Goal: Task Accomplishment & Management: Manage account settings

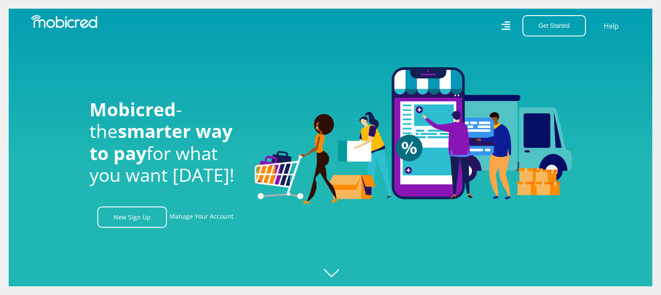
click at [507, 28] on icon at bounding box center [505, 26] width 9 height 13
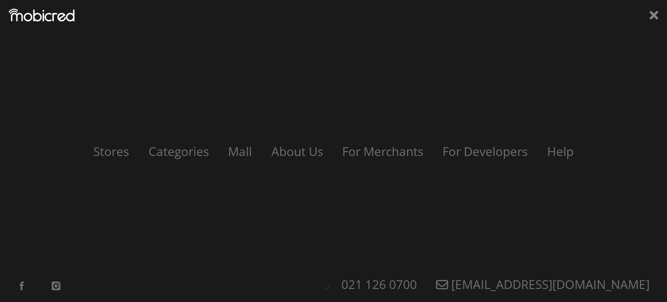
scroll to position [0, 619]
click at [657, 13] on icon at bounding box center [654, 15] width 9 height 9
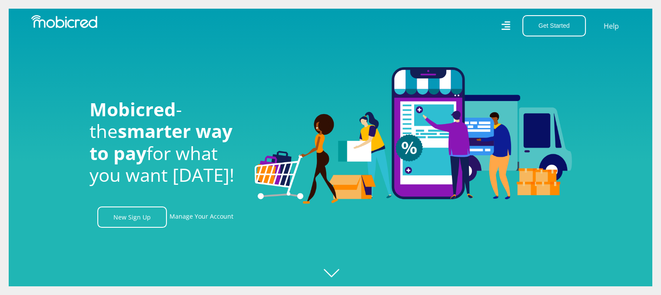
scroll to position [0, 1981]
click at [561, 24] on button "Get Started" at bounding box center [553, 25] width 63 height 21
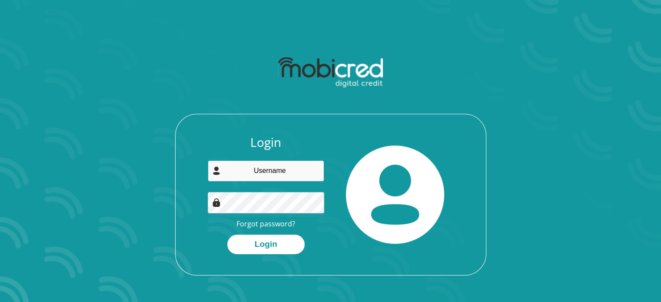
type input "thuliphosa@gmail.com"
click at [202, 234] on div "Login thuliphosa@gmail.com Forgot password? Login" at bounding box center [265, 194] width 129 height 119
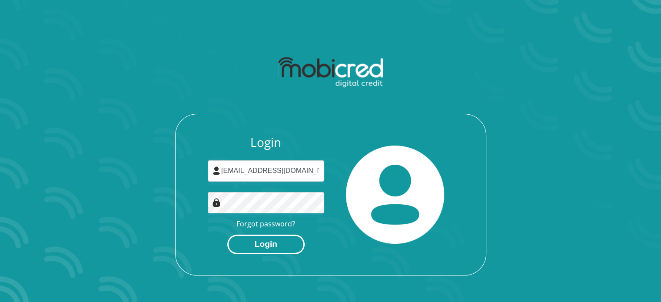
click at [254, 241] on button "Login" at bounding box center [265, 245] width 77 height 20
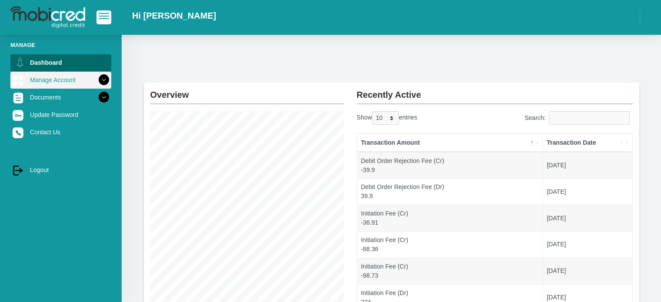
click at [97, 79] on icon at bounding box center [103, 80] width 15 height 15
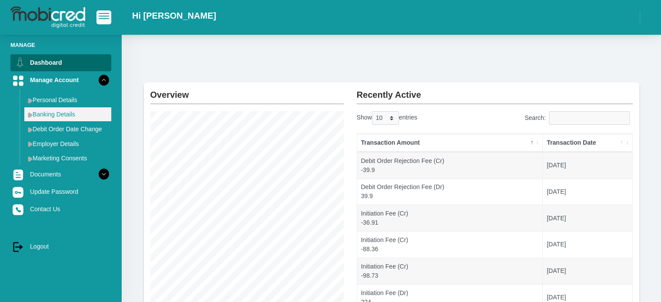
click at [68, 112] on link "Banking Details" at bounding box center [67, 114] width 87 height 14
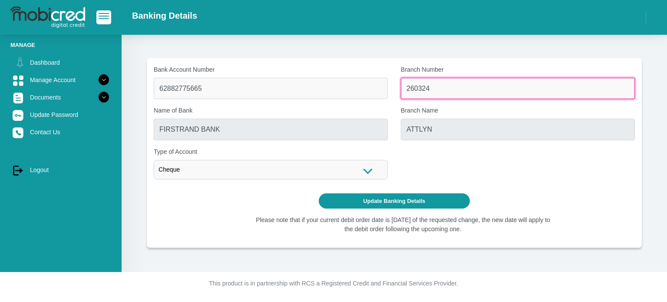
drag, startPoint x: 443, startPoint y: 88, endPoint x: 370, endPoint y: 95, distance: 73.3
click at [370, 95] on div "Bank Account Number 62882775665 Branch Number 260324 Name of Bank FIRSTRAND BAN…" at bounding box center [394, 125] width 494 height 121
paste input "051001"
type input "051001"
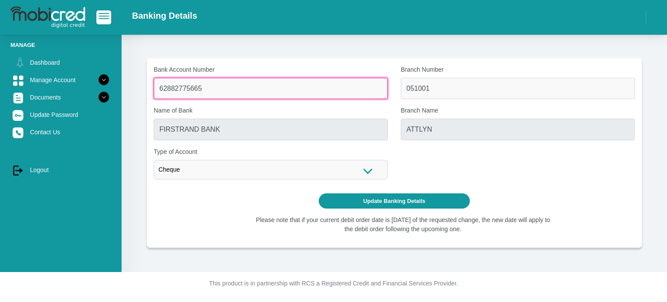
click at [242, 90] on input "62882775665" at bounding box center [271, 88] width 234 height 21
type input "6288277566"
type input "STANDARD BANK"
type input "STANDARD BANK SOUTH AFRICA"
type input "6"
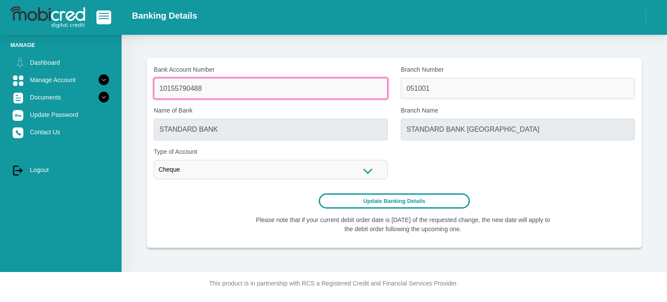
type input "10155790488"
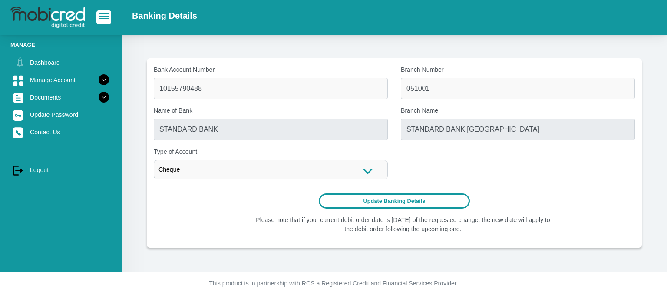
click at [381, 197] on button "Update Banking Details" at bounding box center [395, 200] width 152 height 15
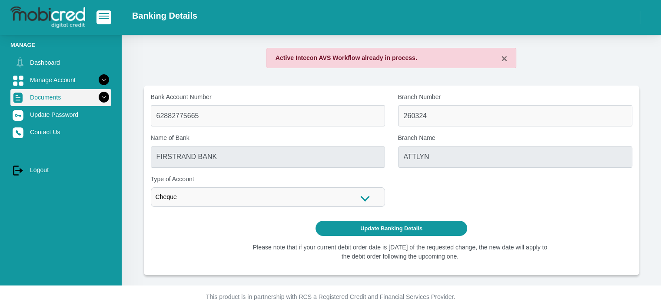
click at [96, 99] on icon at bounding box center [103, 97] width 15 height 15
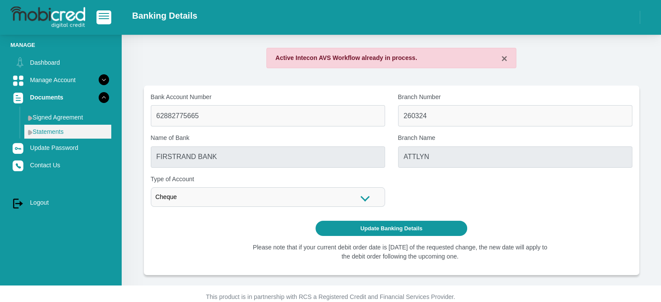
click at [63, 130] on link "Statements" at bounding box center [67, 132] width 87 height 14
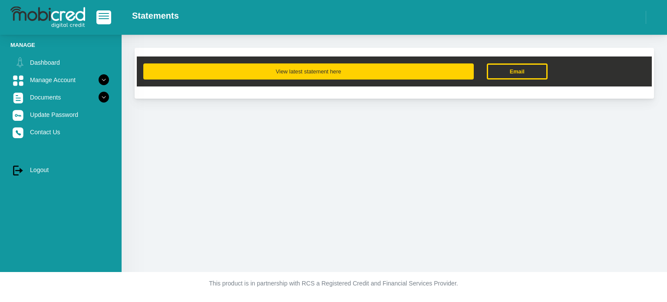
click at [220, 76] on button "View latest statement here" at bounding box center [308, 71] width 331 height 16
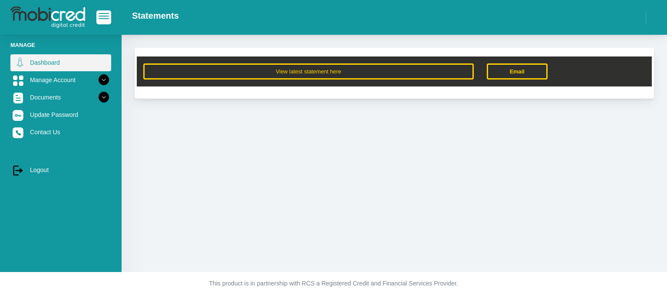
click at [85, 63] on link "Dashboard" at bounding box center [60, 62] width 101 height 17
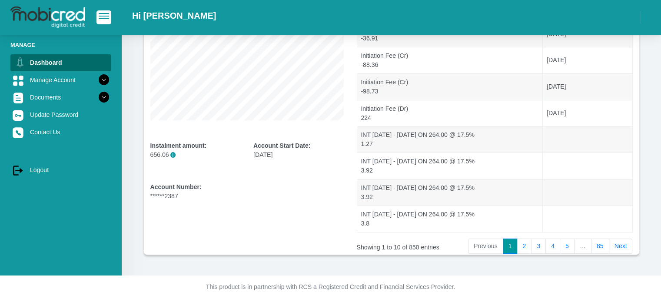
scroll to position [186, 0]
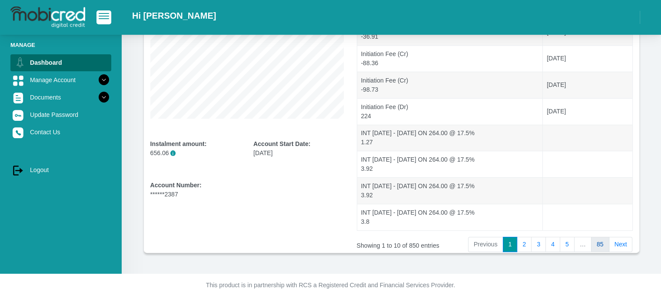
click at [601, 242] on link "85" at bounding box center [600, 245] width 18 height 16
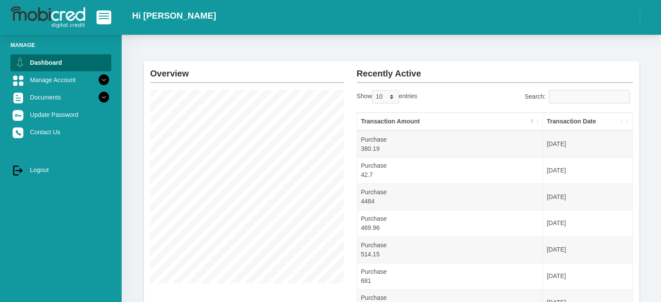
scroll to position [0, 0]
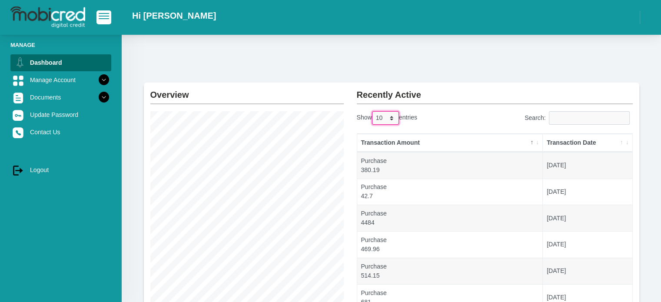
click at [391, 116] on select "10 25 50 100" at bounding box center [385, 117] width 27 height 13
click at [373, 111] on select "10 25 50 100" at bounding box center [385, 117] width 27 height 13
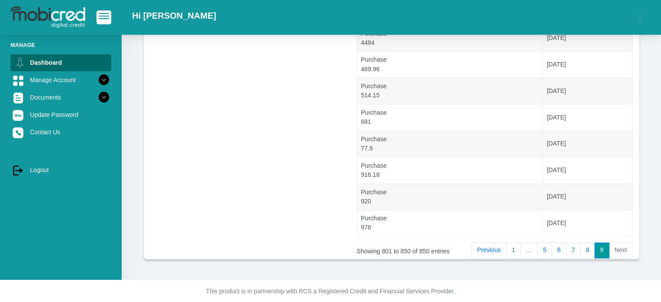
scroll to position [1239, 0]
click at [517, 247] on link "1" at bounding box center [513, 249] width 15 height 16
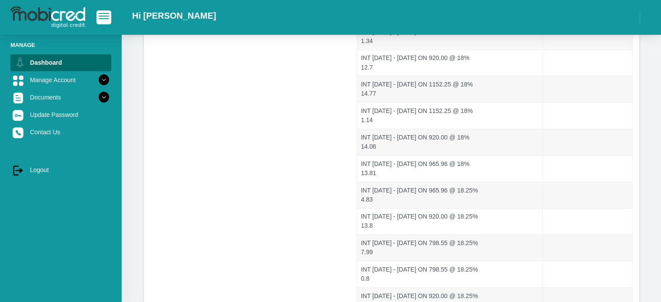
scroll to position [2556, 0]
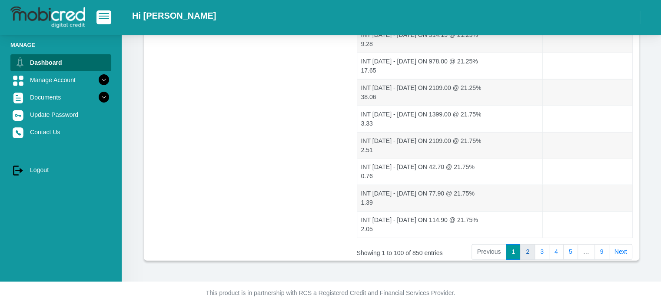
click at [531, 244] on link "2" at bounding box center [527, 252] width 15 height 16
click at [543, 244] on link "3" at bounding box center [541, 252] width 15 height 16
click at [556, 244] on link "4" at bounding box center [556, 252] width 15 height 16
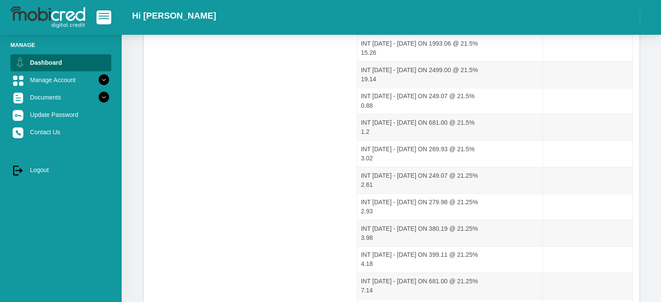
scroll to position [3, 0]
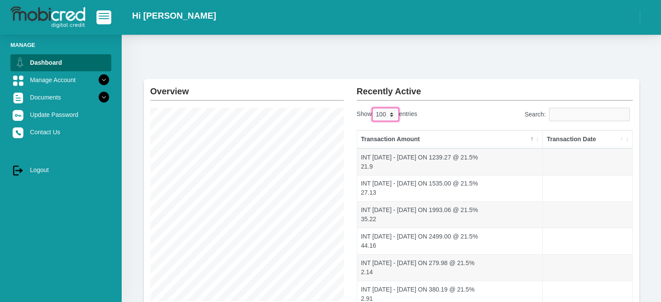
click at [393, 112] on select "10 25 50 100" at bounding box center [385, 114] width 27 height 13
select select "10"
click at [373, 108] on select "10 25 50 100" at bounding box center [385, 114] width 27 height 13
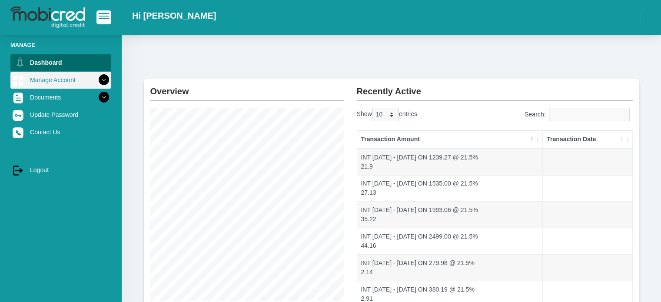
click at [96, 83] on icon at bounding box center [103, 80] width 15 height 15
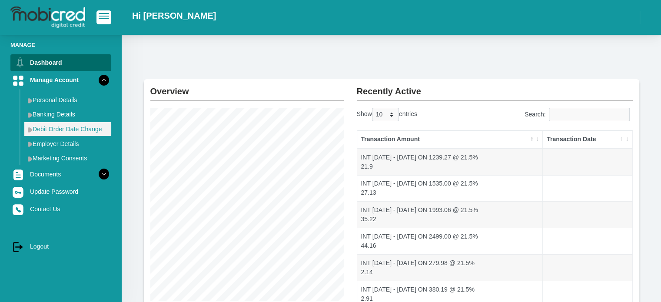
click at [68, 127] on link "Debit Order Date Change" at bounding box center [67, 129] width 87 height 14
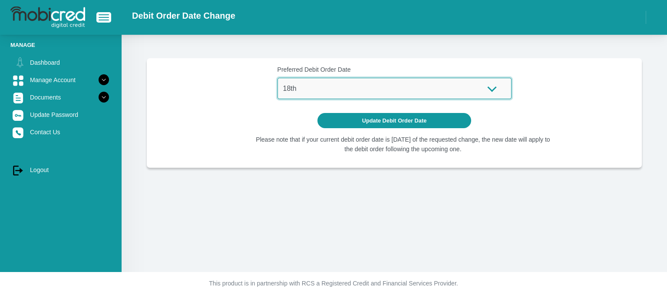
click at [496, 84] on select "1st 2nd 3rd 4th 5th 7th 18th 19th 20th 21st 22nd 23rd 24th 25th 26th 27th 28th …" at bounding box center [395, 88] width 234 height 21
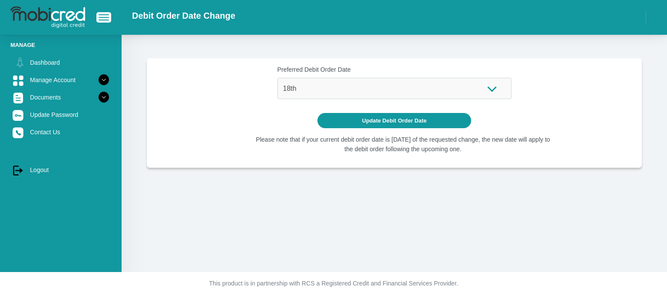
click at [542, 106] on form "Preferred Debit Order Date 1st 2nd 3rd 4th 5th 7th 18th 19th 20th 21st 22nd 23r…" at bounding box center [394, 96] width 481 height 63
click at [108, 15] on span "button" at bounding box center [104, 14] width 10 height 1
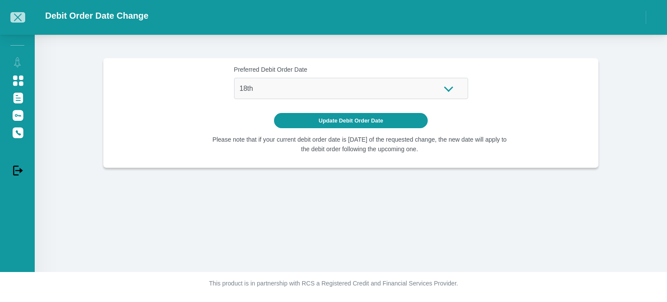
click at [18, 16] on span "button" at bounding box center [18, 17] width 8 height 8
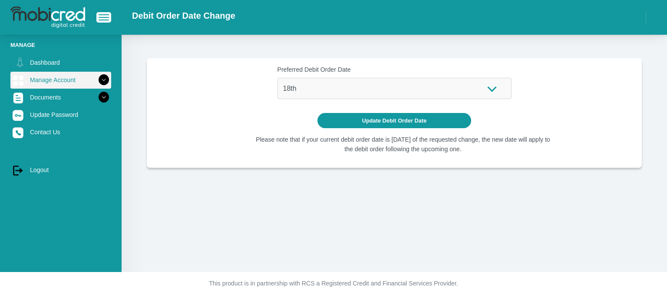
click at [96, 76] on icon at bounding box center [103, 80] width 15 height 15
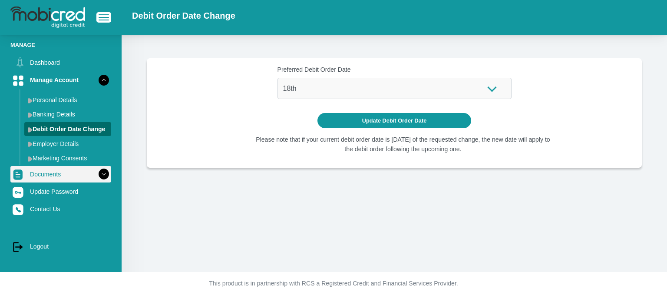
click at [96, 173] on icon at bounding box center [103, 174] width 15 height 15
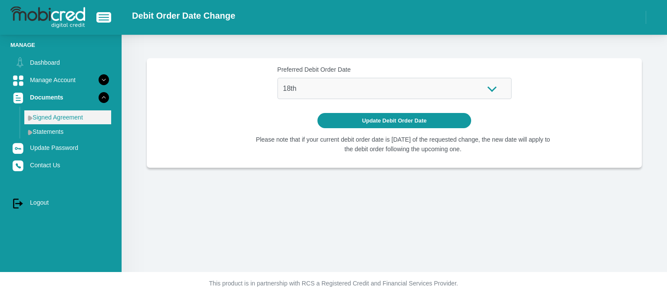
click at [74, 119] on link "Signed Agreement" at bounding box center [67, 117] width 87 height 14
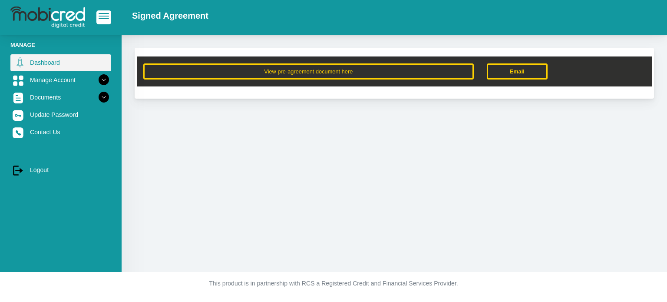
click at [60, 62] on link "Dashboard" at bounding box center [60, 62] width 101 height 17
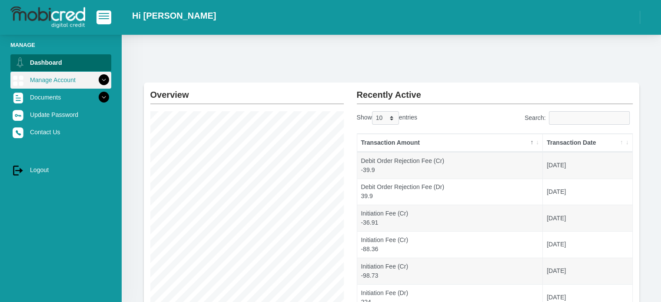
click at [97, 83] on icon at bounding box center [103, 80] width 15 height 15
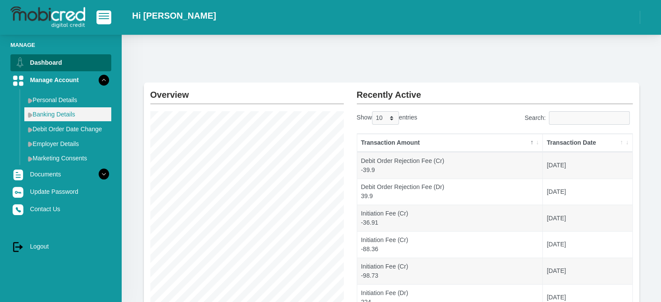
click at [65, 118] on link "Banking Details" at bounding box center [67, 114] width 87 height 14
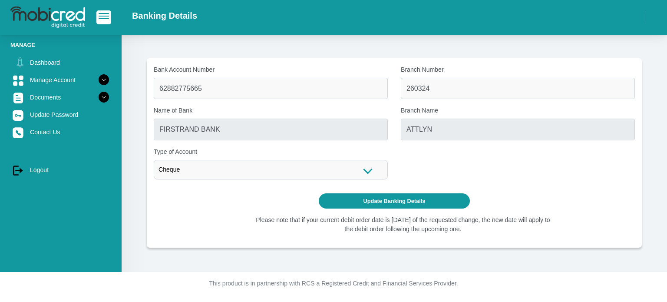
click at [434, 90] on input "260324" at bounding box center [518, 88] width 234 height 21
type input "2"
type input "051001"
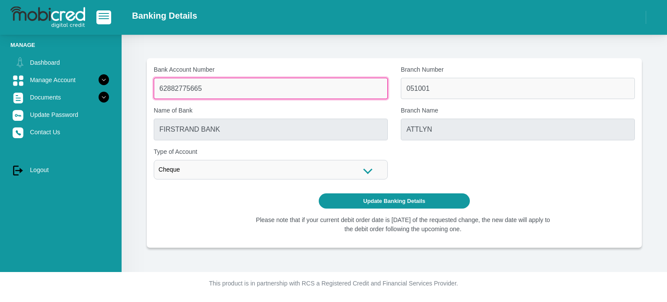
click at [302, 88] on input "62882775665" at bounding box center [271, 88] width 234 height 21
type input "STANDARD BANK"
type input "STANDARD BANK [GEOGRAPHIC_DATA]"
type input "6"
type input "1055790488"
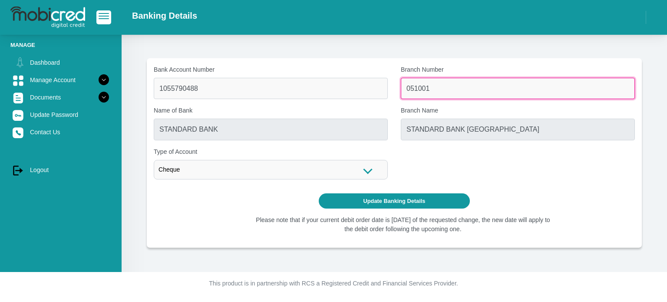
click at [408, 95] on input "051001" at bounding box center [518, 88] width 234 height 21
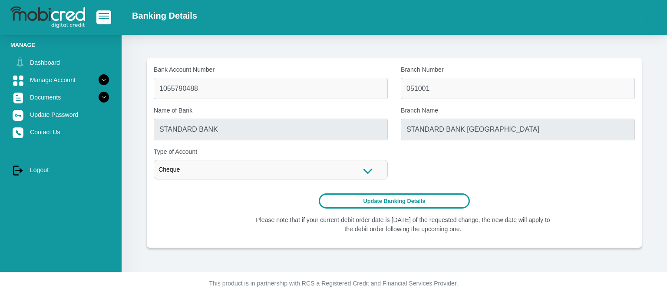
click at [378, 200] on button "Update Banking Details" at bounding box center [395, 200] width 152 height 15
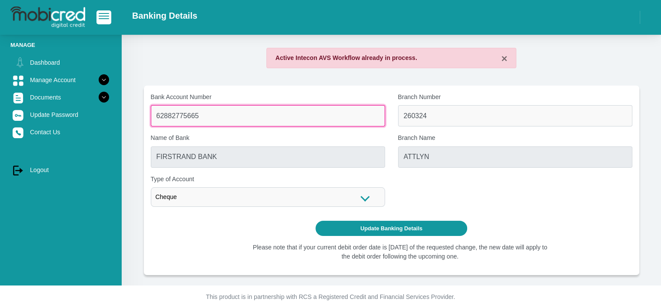
click at [222, 117] on input "62882775665" at bounding box center [268, 115] width 234 height 21
type input "6"
type input "10155790488"
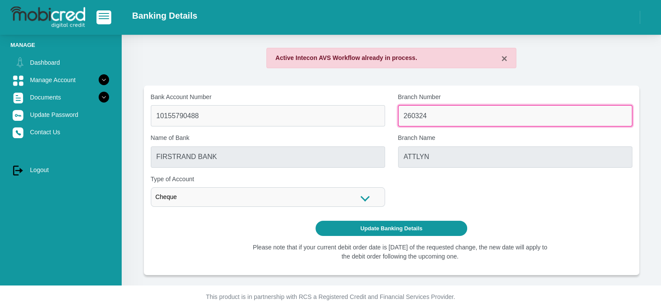
drag, startPoint x: 432, startPoint y: 116, endPoint x: 360, endPoint y: 123, distance: 72.9
click at [360, 123] on div "Bank Account Number 10155790488 Branch Number 260324 Name of Bank FIRSTRAND BAN…" at bounding box center [391, 153] width 494 height 121
type input "051001"
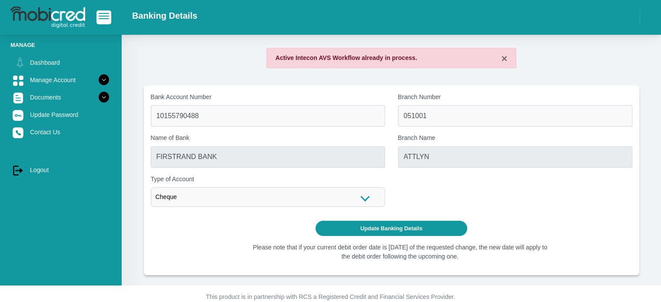
click at [372, 93] on label "Bank Account Number" at bounding box center [268, 97] width 234 height 9
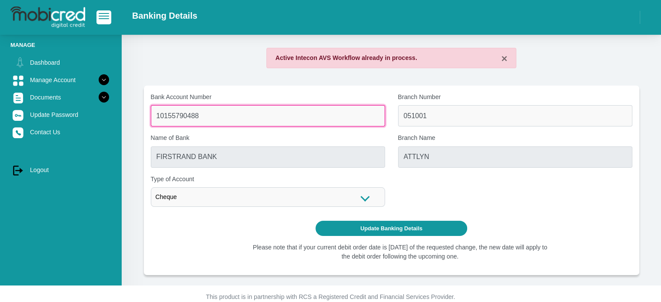
click at [372, 105] on input "10155790488" at bounding box center [268, 115] width 234 height 21
type input "STANDARD BANK"
type input "STANDARD BANK [GEOGRAPHIC_DATA]"
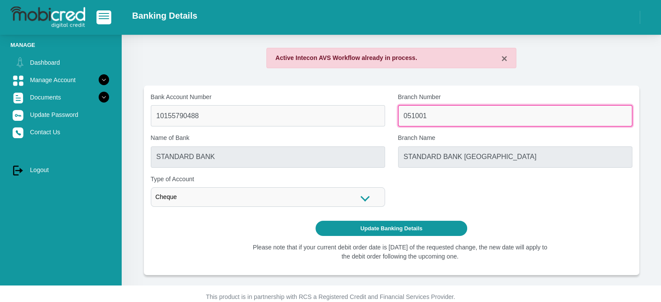
click at [443, 113] on input "051001" at bounding box center [515, 115] width 234 height 21
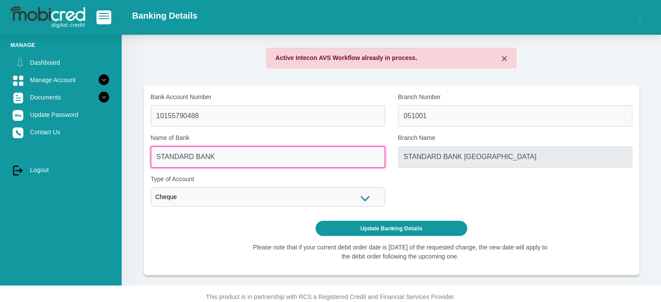
click at [379, 155] on input "STANDARD BANK" at bounding box center [268, 156] width 234 height 21
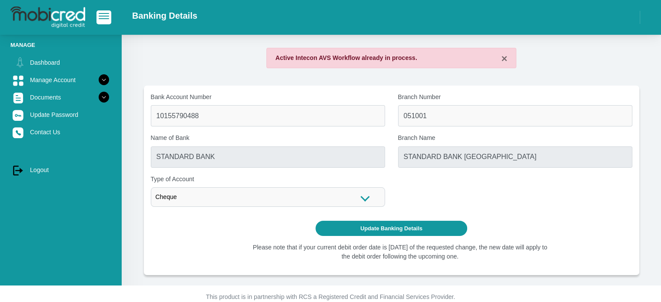
click at [427, 175] on div "Bank Account Number 10155790488 Branch Number 051001 Name of Bank STANDARD BANK…" at bounding box center [391, 153] width 494 height 121
